Goal: Information Seeking & Learning: Learn about a topic

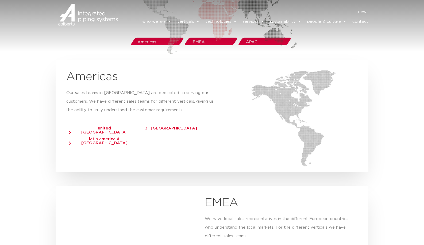
scroll to position [1037, 0]
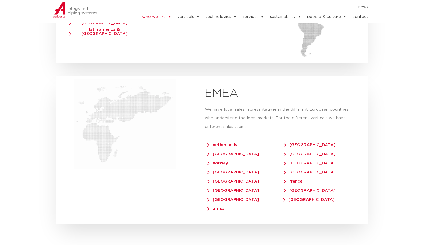
click at [319, 125] on div "We have local sales representatives in the different European countries who und…" at bounding box center [281, 119] width 153 height 29
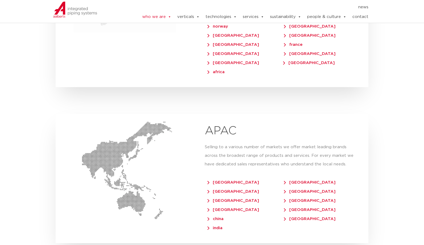
scroll to position [1146, 0]
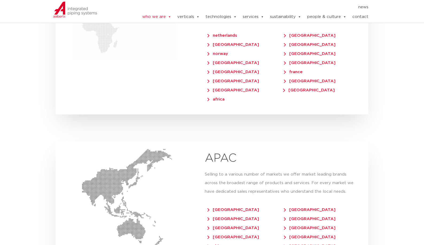
click at [285, 88] on span "[GEOGRAPHIC_DATA]" at bounding box center [309, 90] width 52 height 4
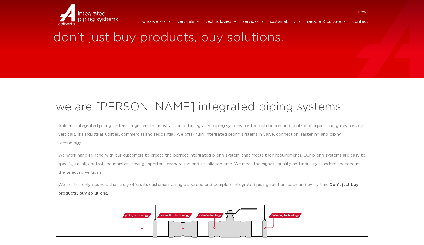
scroll to position [0, 0]
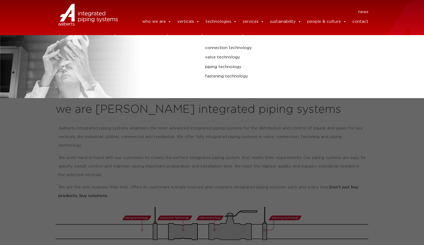
click at [213, 22] on link "technologies" at bounding box center [221, 21] width 31 height 11
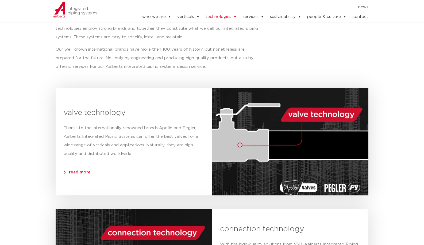
scroll to position [109, 0]
click at [335, 153] on div at bounding box center [290, 141] width 157 height 107
click at [286, 165] on div at bounding box center [290, 141] width 157 height 107
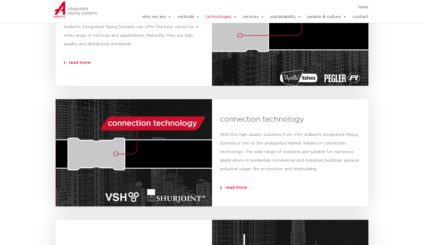
click at [182, 133] on div at bounding box center [134, 152] width 157 height 107
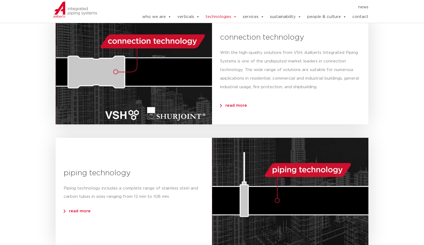
scroll to position [382, 0]
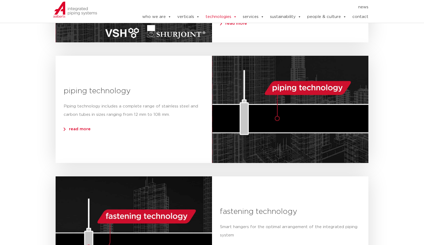
click at [267, 115] on div at bounding box center [290, 109] width 157 height 107
